Goal: Transaction & Acquisition: Purchase product/service

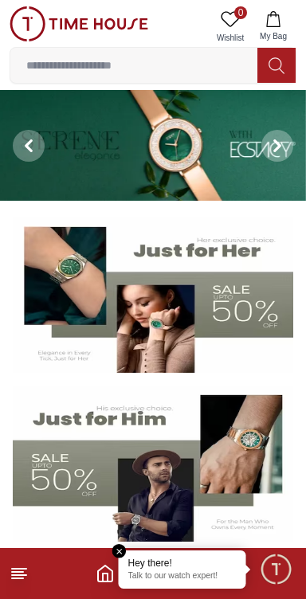
click at [229, 462] on img at bounding box center [153, 463] width 280 height 156
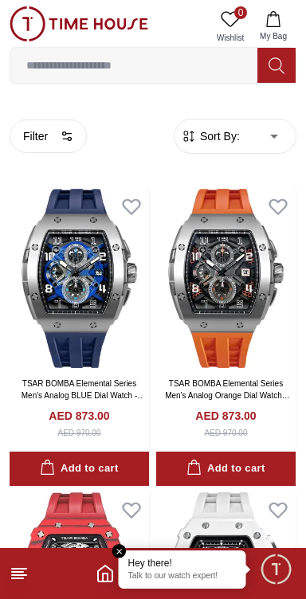
click at [18, 578] on line at bounding box center [17, 578] width 11 height 0
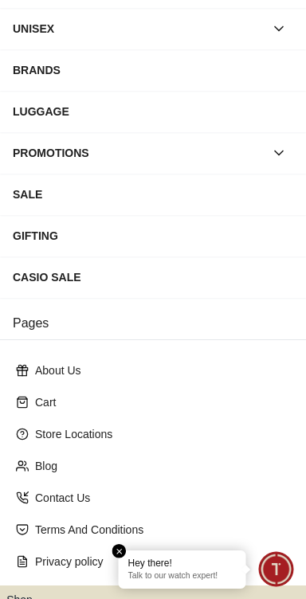
scroll to position [255, 0]
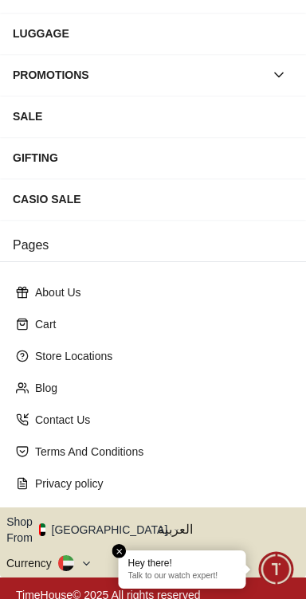
click at [174, 524] on icon "button" at bounding box center [177, 530] width 6 height 12
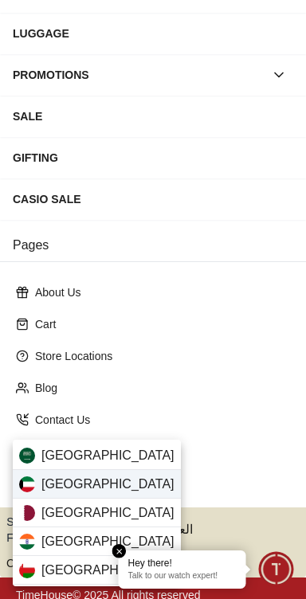
click at [51, 482] on span "[GEOGRAPHIC_DATA]" at bounding box center [107, 483] width 133 height 19
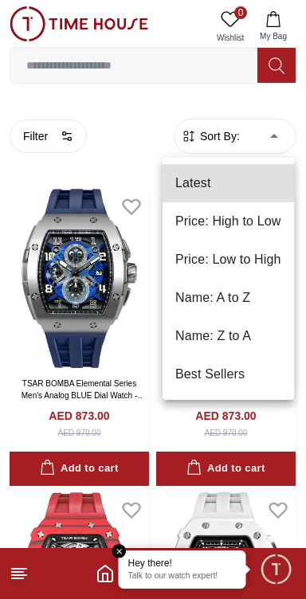
click at [264, 261] on li "Price: Low to High" at bounding box center [227, 259] width 131 height 38
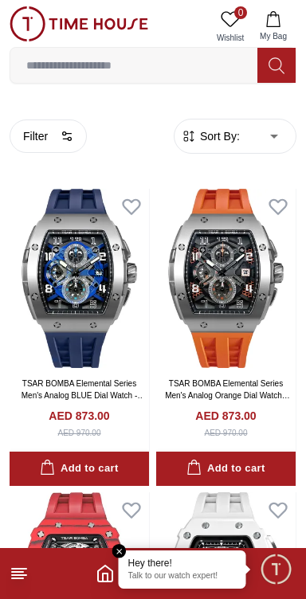
type input "*"
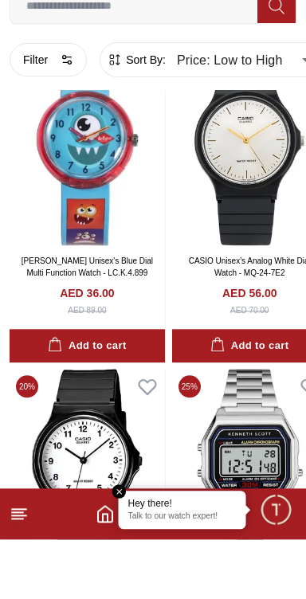
scroll to position [85, 0]
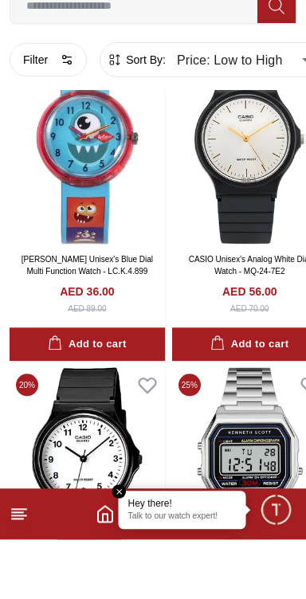
click at [20, 578] on line at bounding box center [17, 578] width 11 height 0
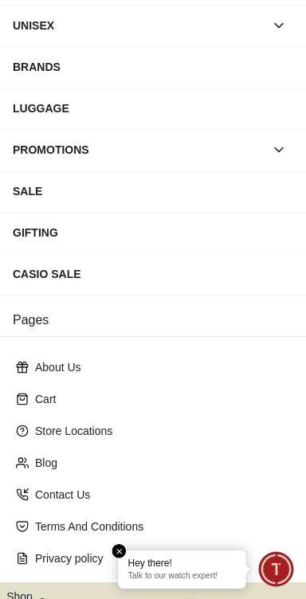
scroll to position [255, 0]
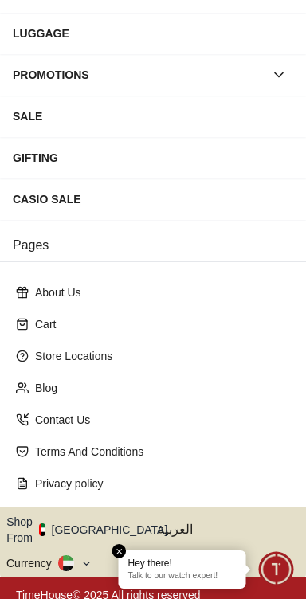
click at [104, 522] on button "Shop From [GEOGRAPHIC_DATA]" at bounding box center [92, 529] width 173 height 32
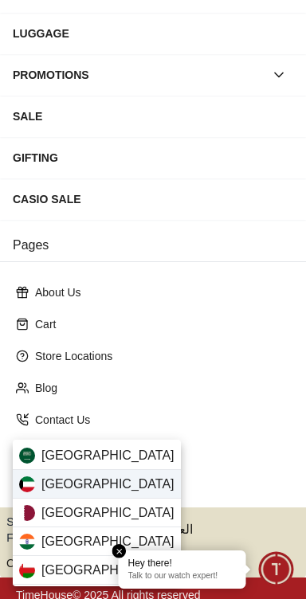
click at [46, 484] on span "[GEOGRAPHIC_DATA]" at bounding box center [107, 483] width 133 height 19
